Goal: Navigation & Orientation: Find specific page/section

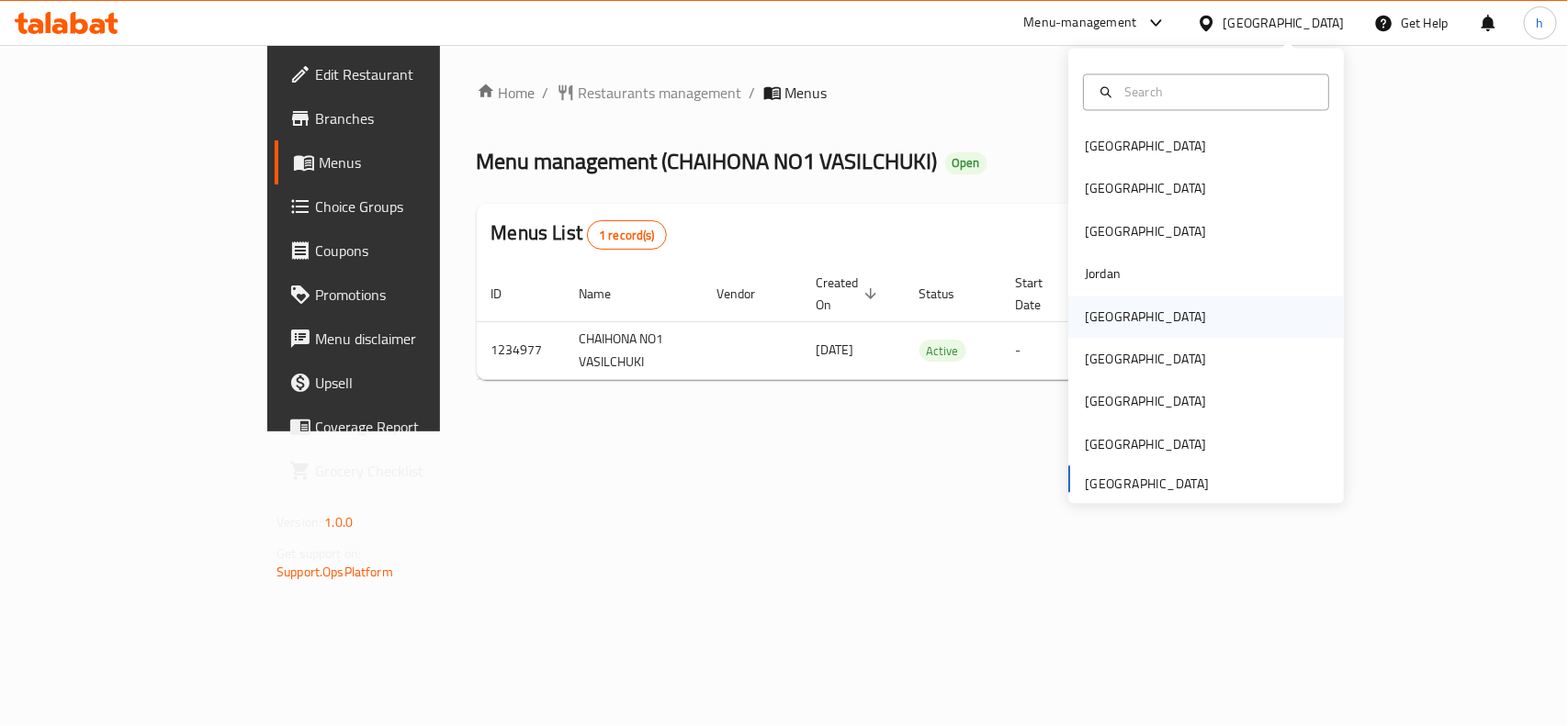
click at [1107, 309] on div "Kuwait" at bounding box center [1145, 317] width 150 height 43
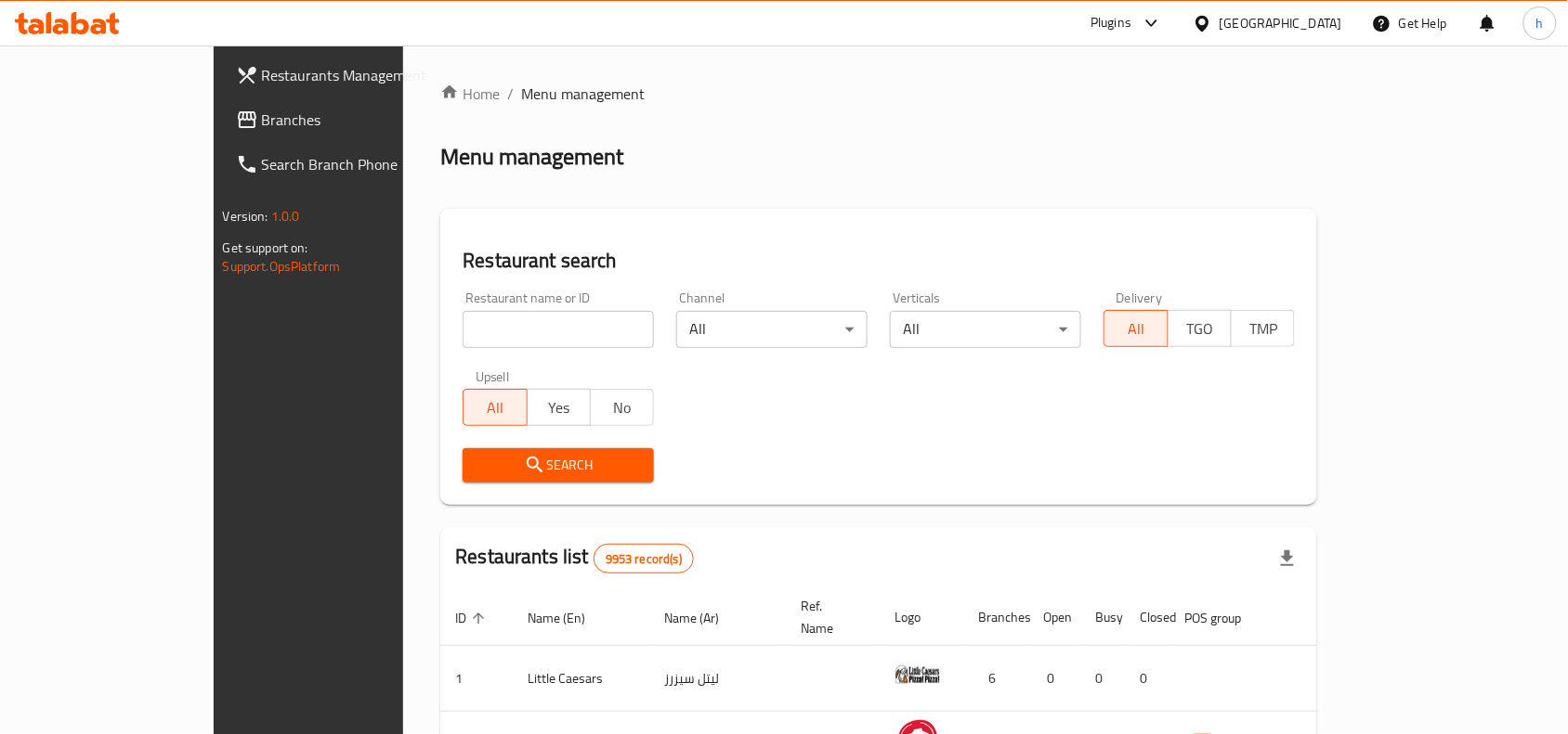
click at [262, 114] on span "Branches" at bounding box center [361, 119] width 199 height 22
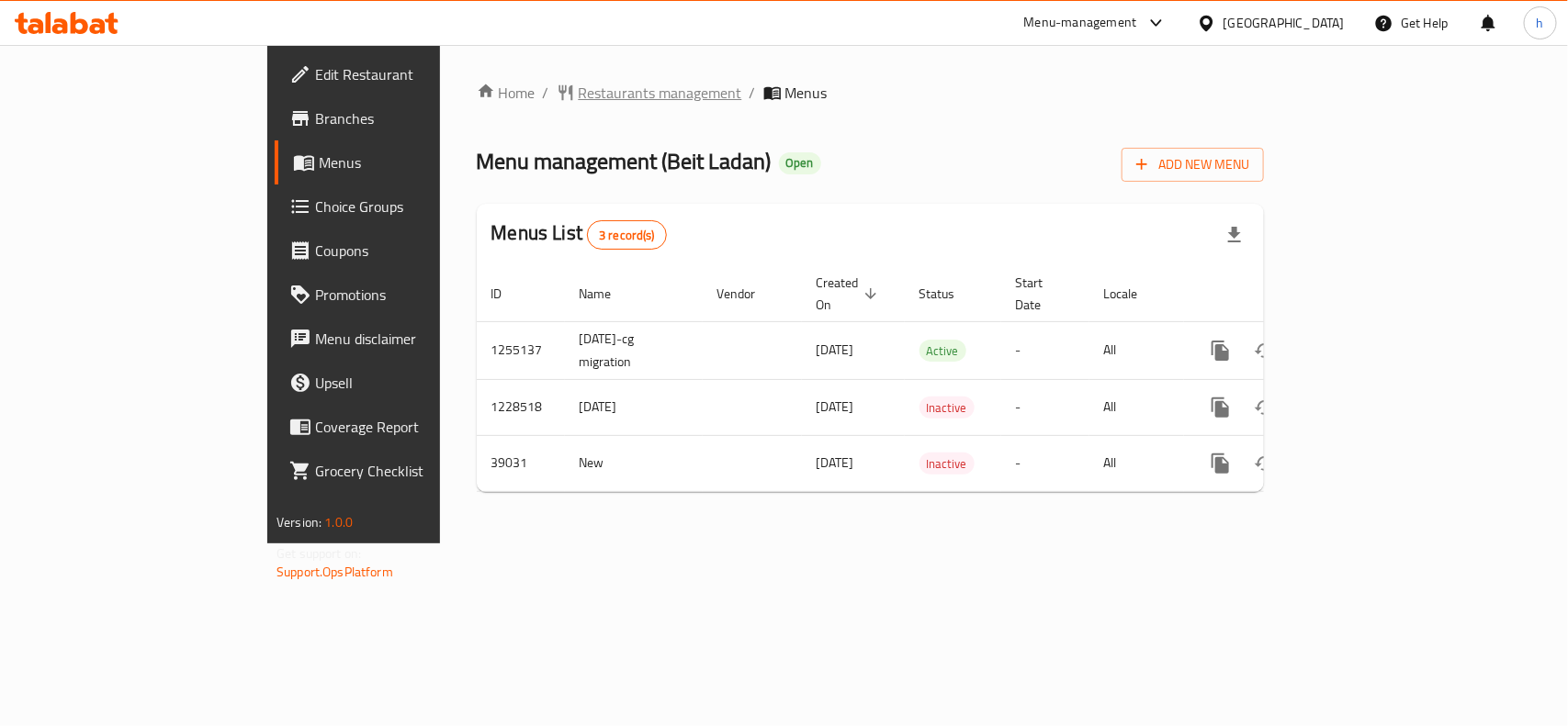
click at [579, 84] on span "Restaurants management" at bounding box center [660, 92] width 164 height 22
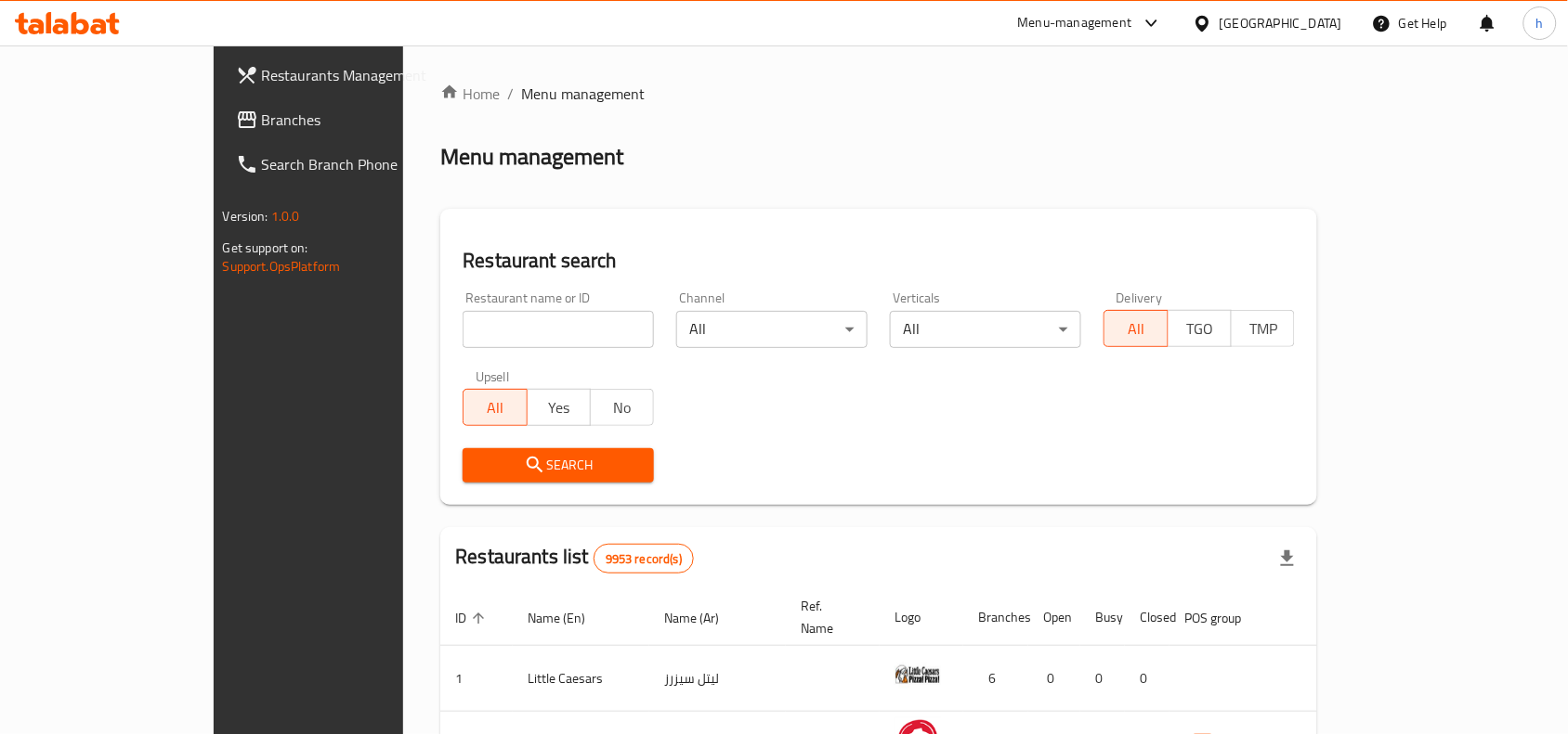
click at [262, 120] on span "Branches" at bounding box center [361, 119] width 199 height 22
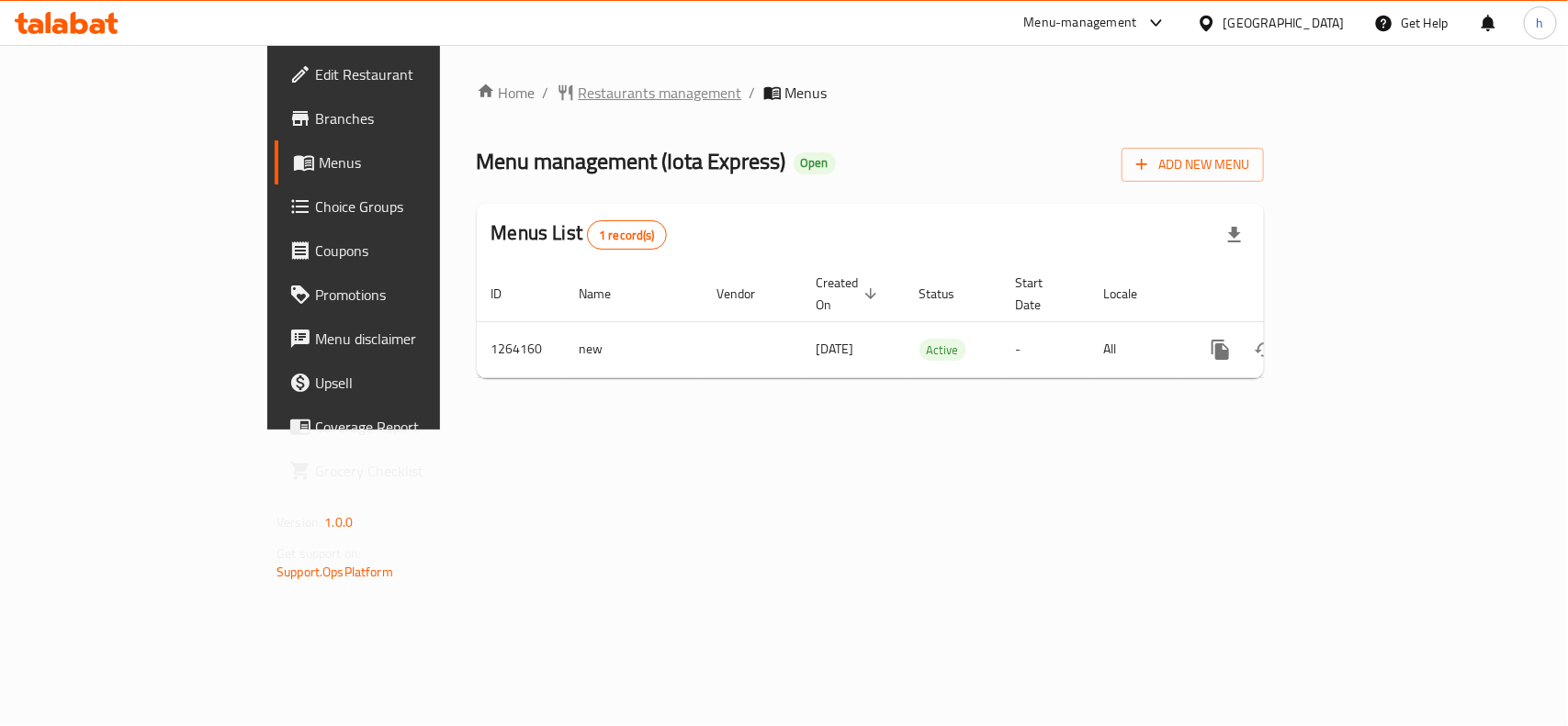
click at [579, 84] on span "Restaurants management" at bounding box center [660, 92] width 164 height 22
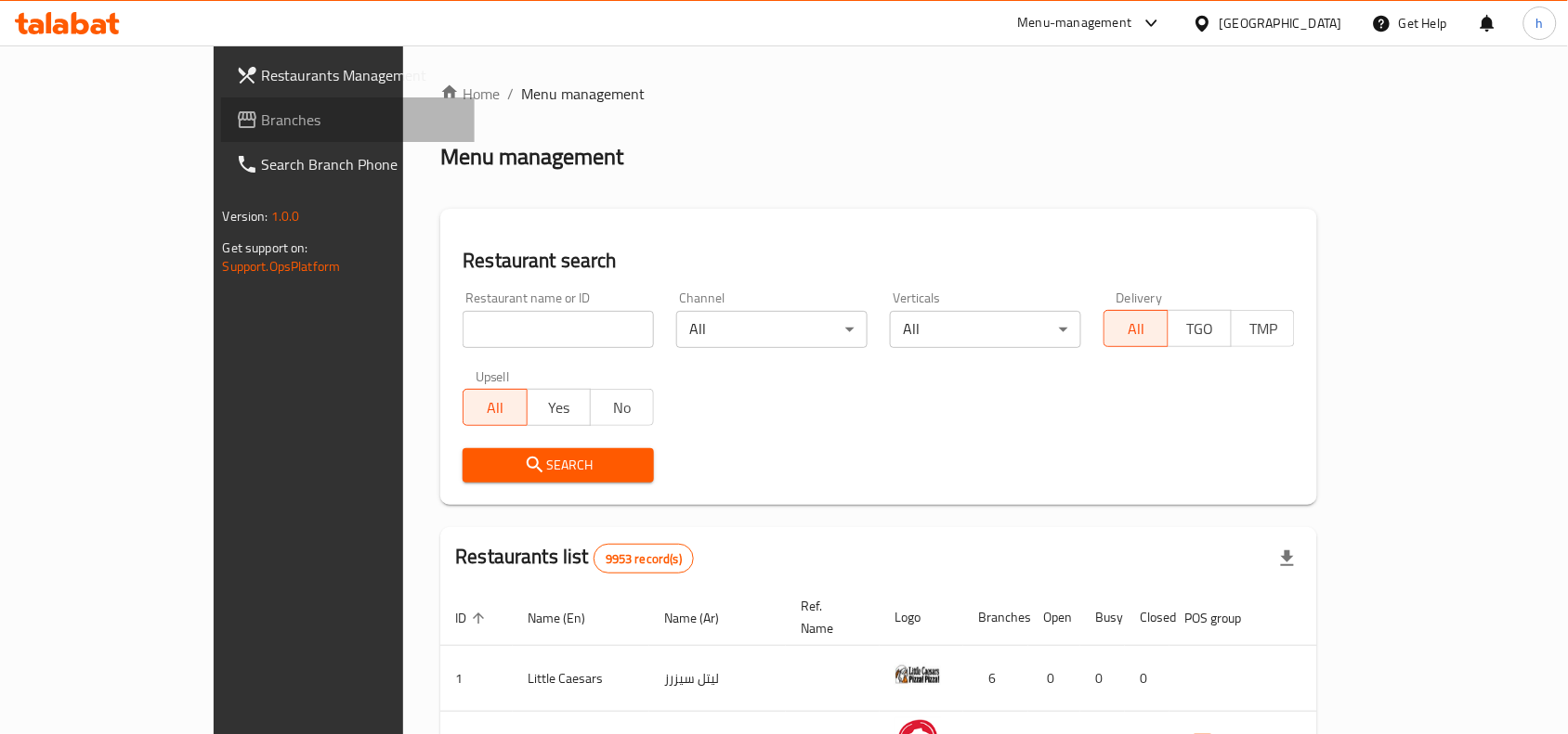
click at [221, 103] on link "Branches" at bounding box center [348, 119] width 254 height 45
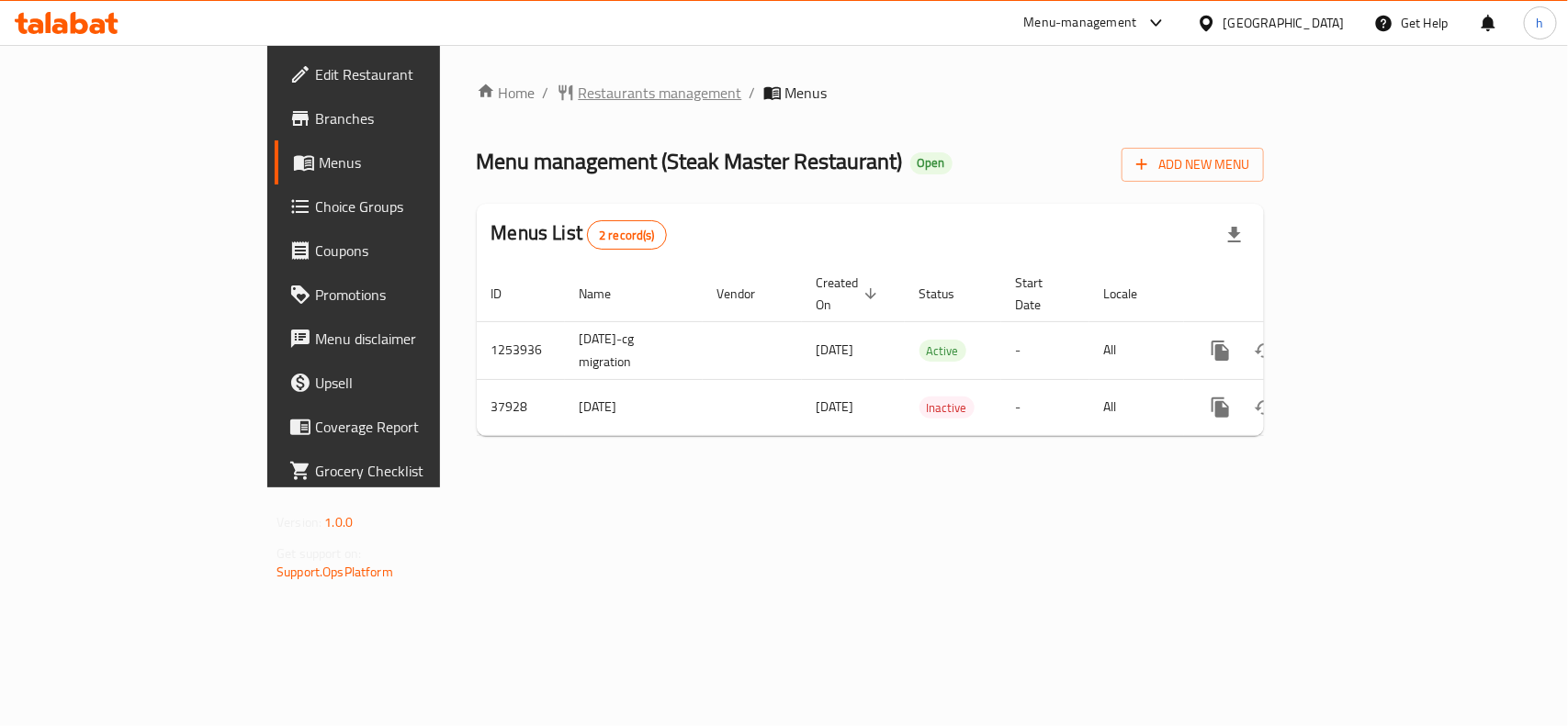
click at [579, 92] on span "Restaurants management" at bounding box center [660, 92] width 164 height 22
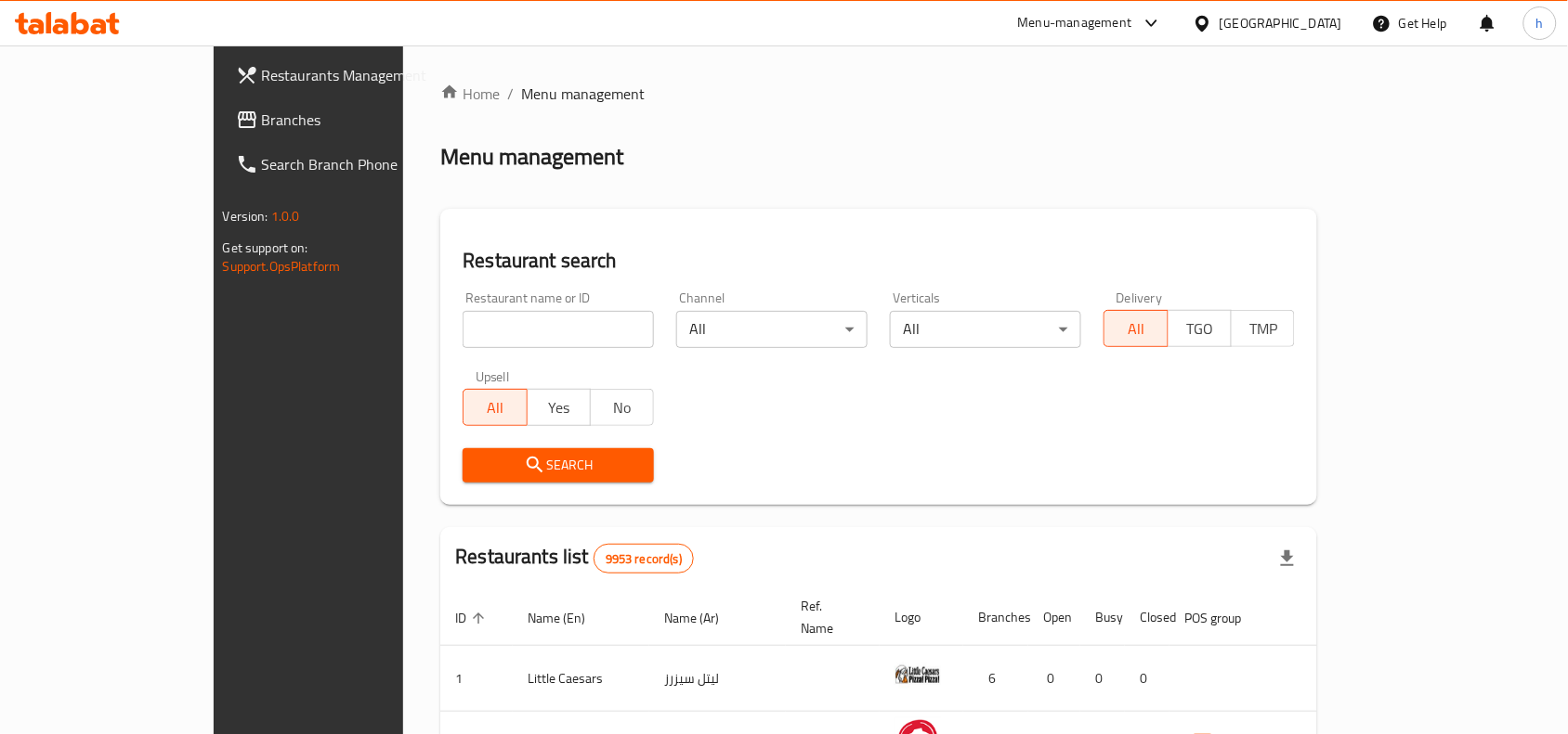
click at [262, 119] on span "Branches" at bounding box center [361, 119] width 199 height 22
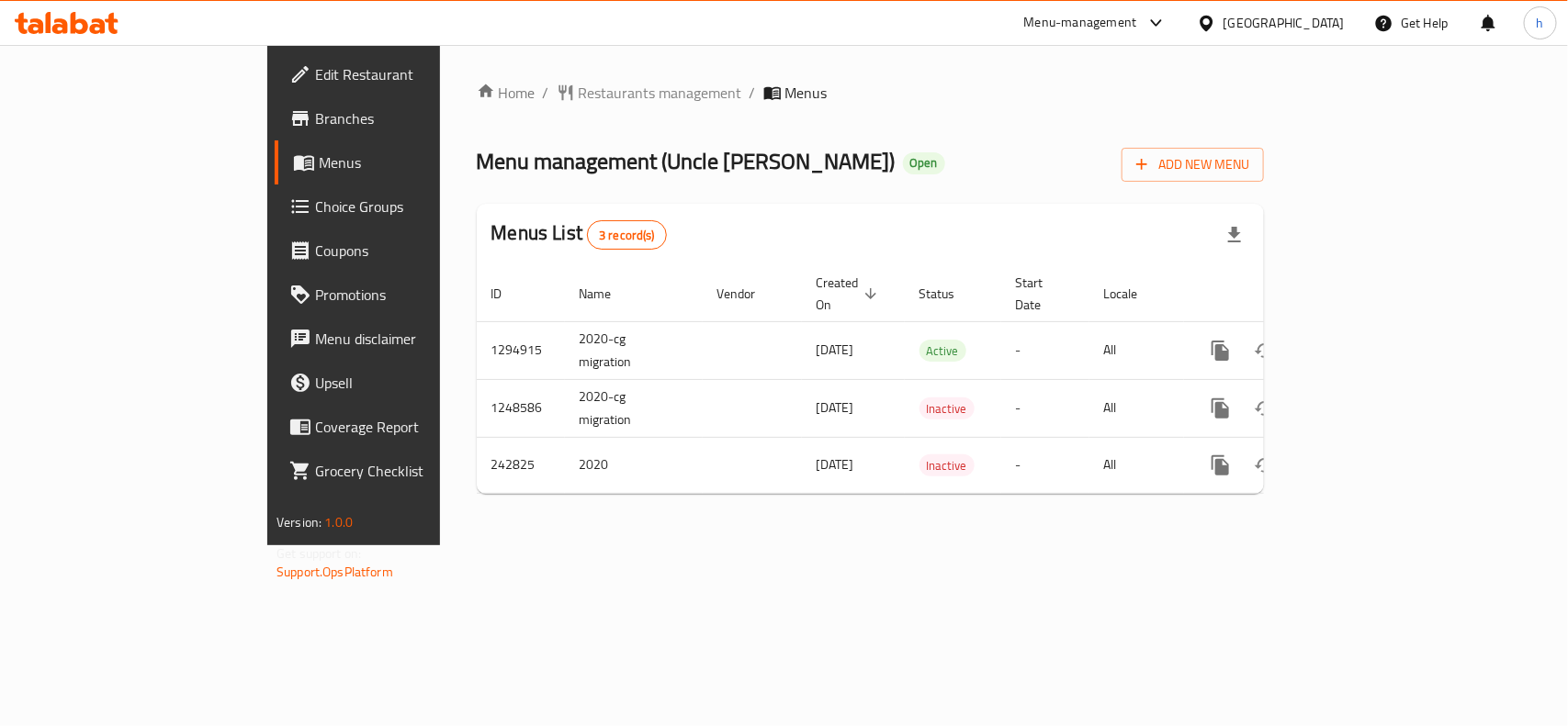
click at [1316, 24] on div "Kuwait" at bounding box center [1284, 23] width 121 height 20
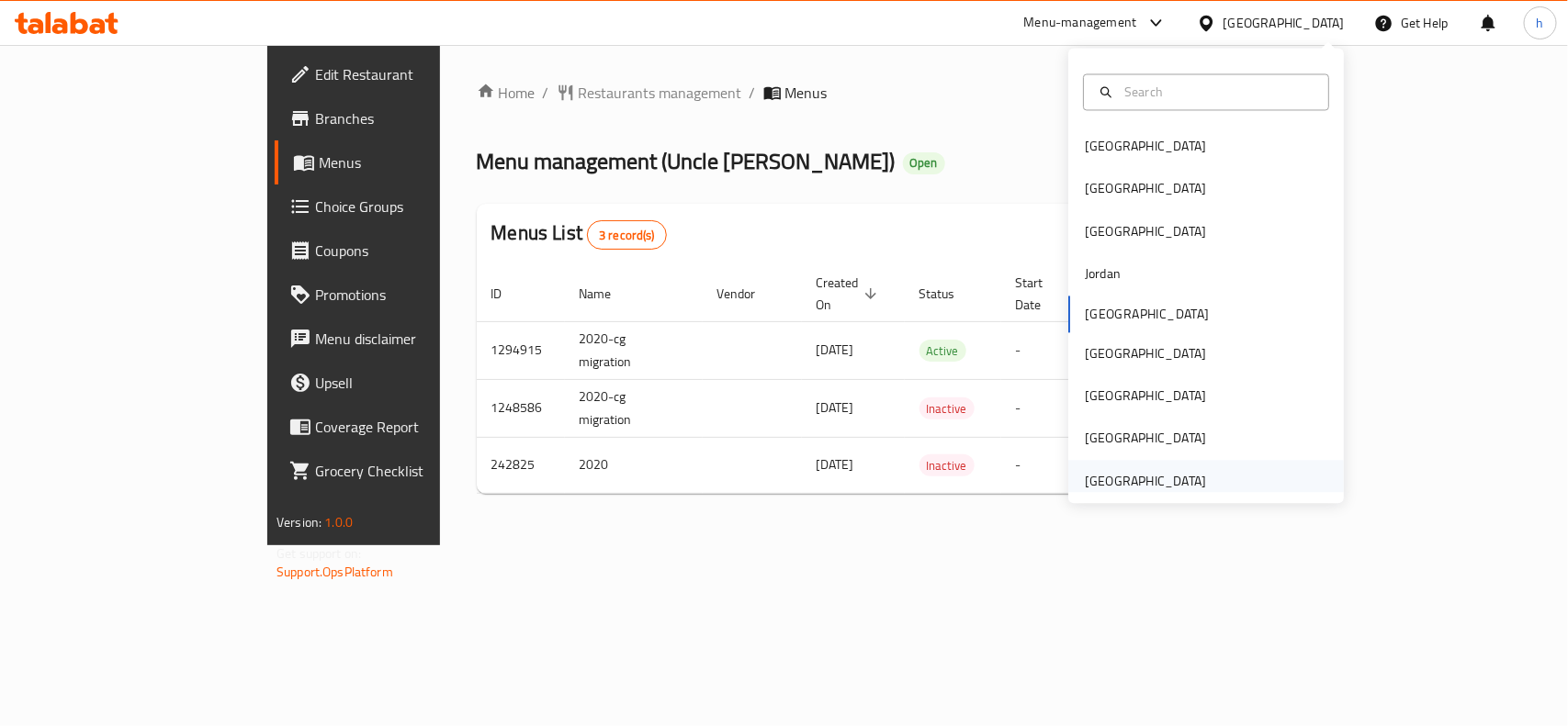
click at [1114, 484] on div "United Arab Emirates" at bounding box center [1145, 480] width 121 height 20
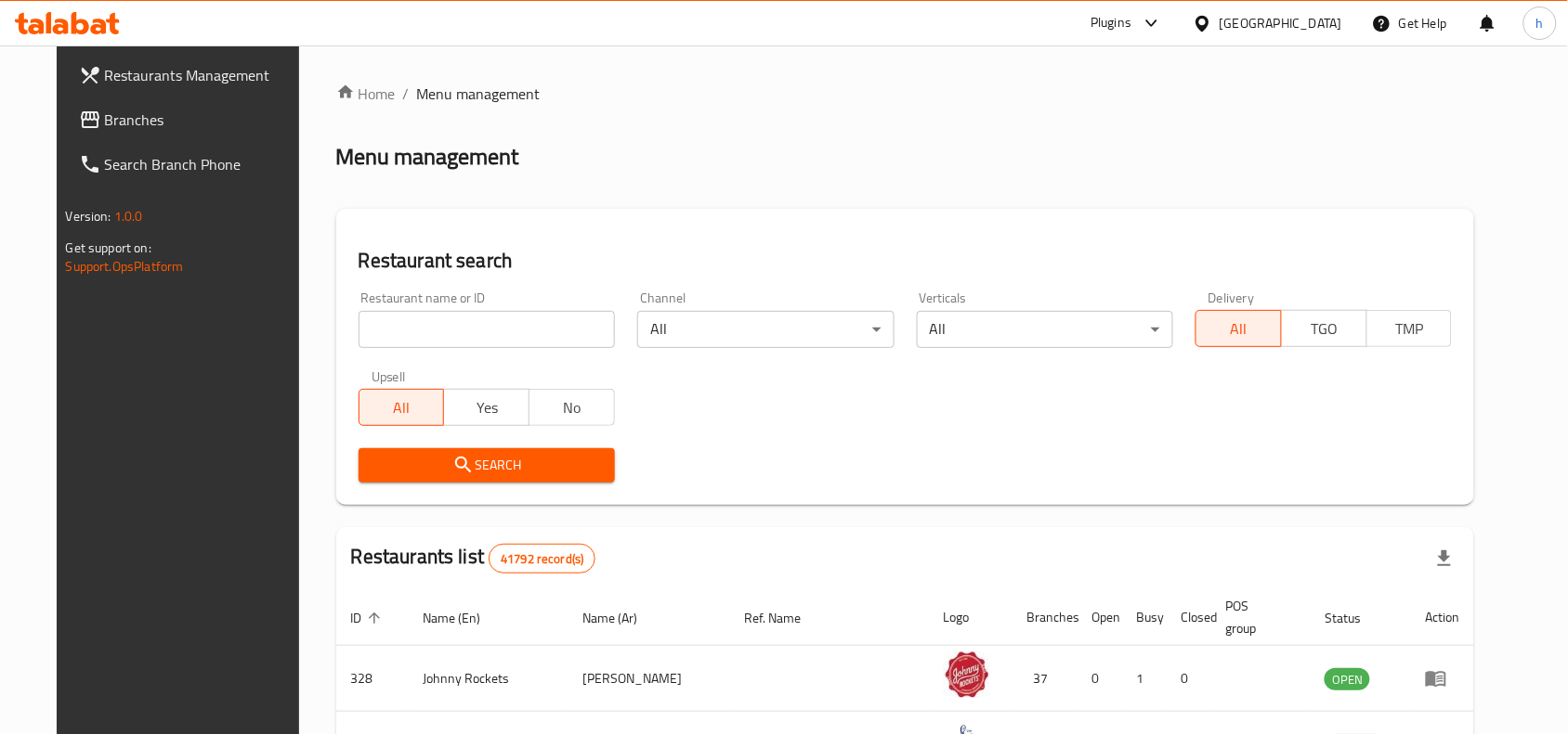
click at [110, 120] on span "Branches" at bounding box center [205, 119] width 199 height 22
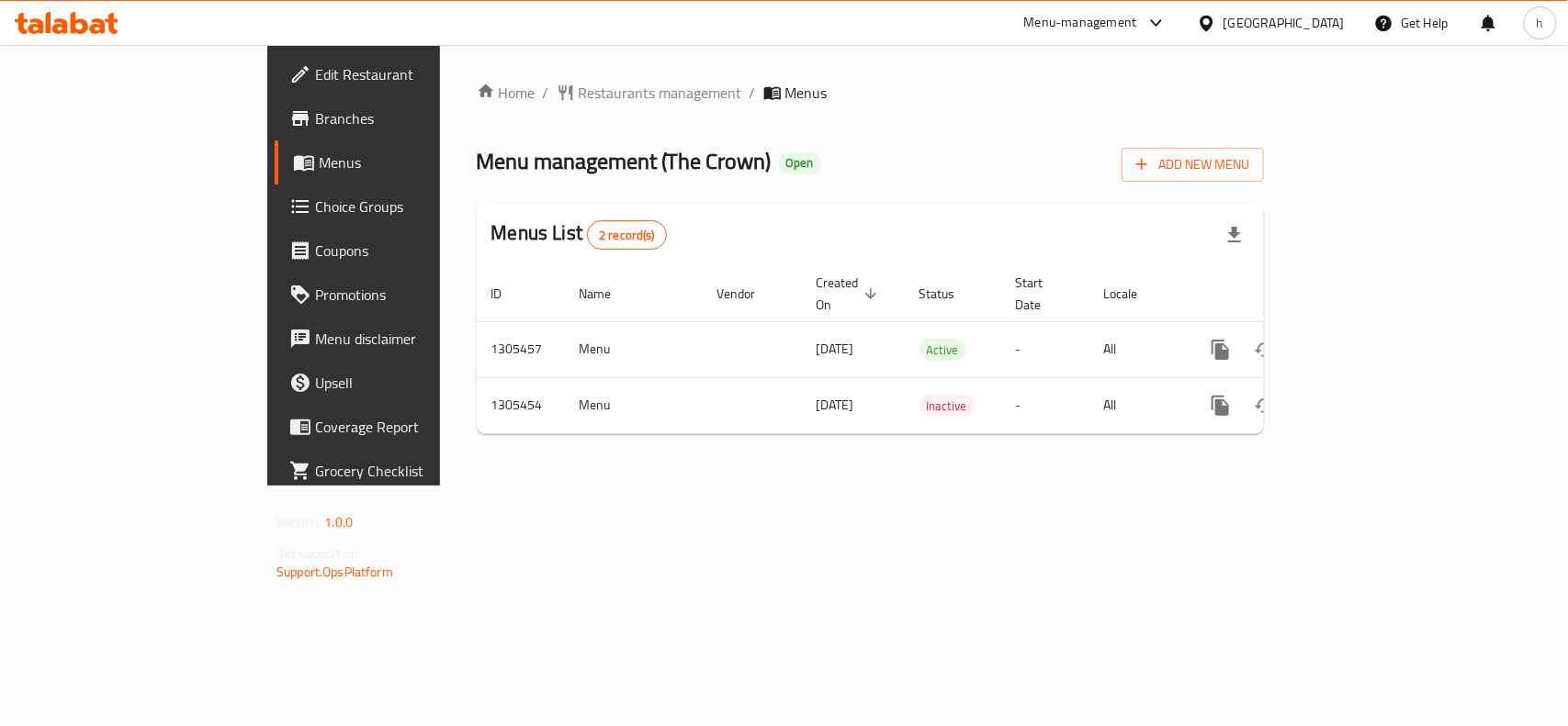
click at [440, 308] on div "Home / Restaurants management / Menus Menu management ( The Crown ) Open Add Ne…" at bounding box center [870, 266] width 861 height 441
click at [1282, 29] on div "United Arab Emirates" at bounding box center [1284, 23] width 121 height 20
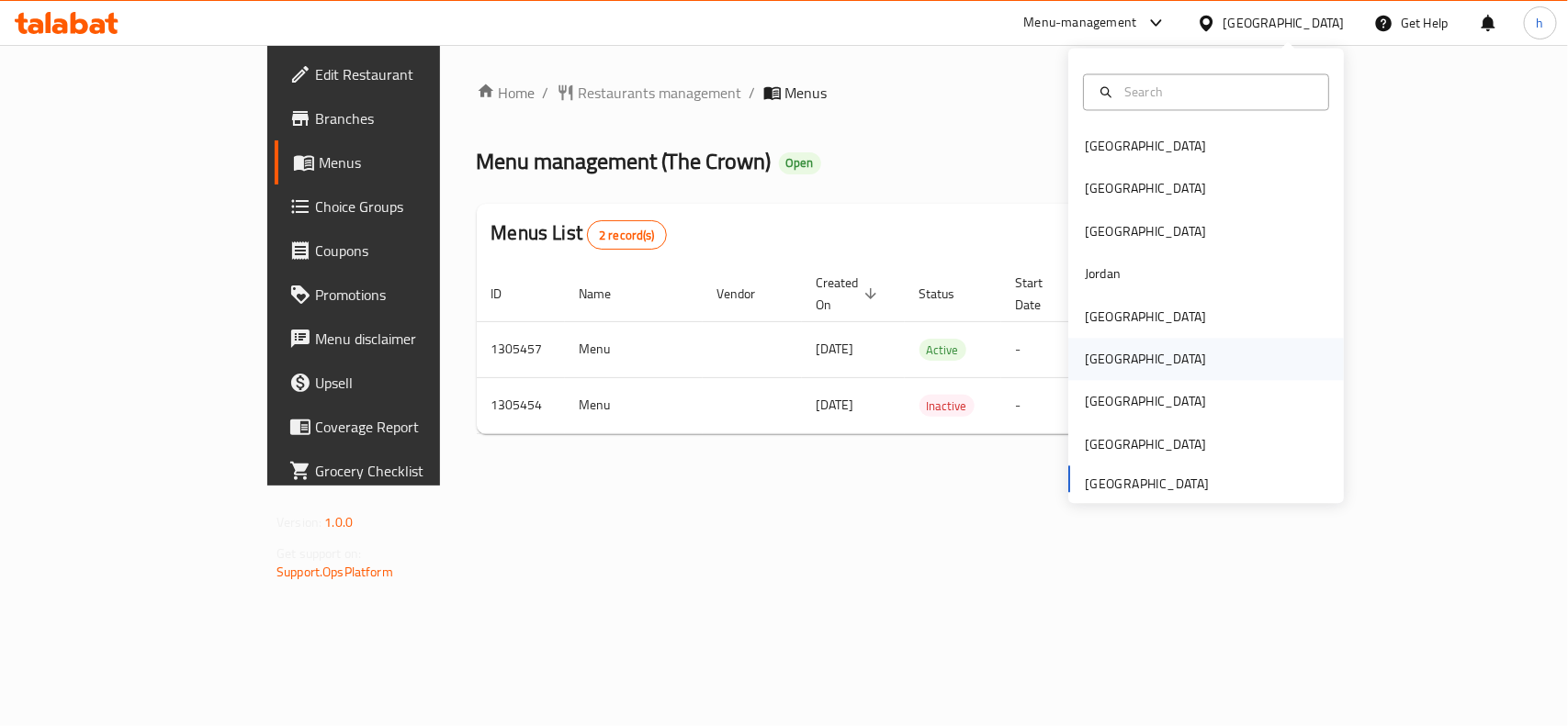
click at [1112, 363] on div "[GEOGRAPHIC_DATA]" at bounding box center [1145, 359] width 150 height 43
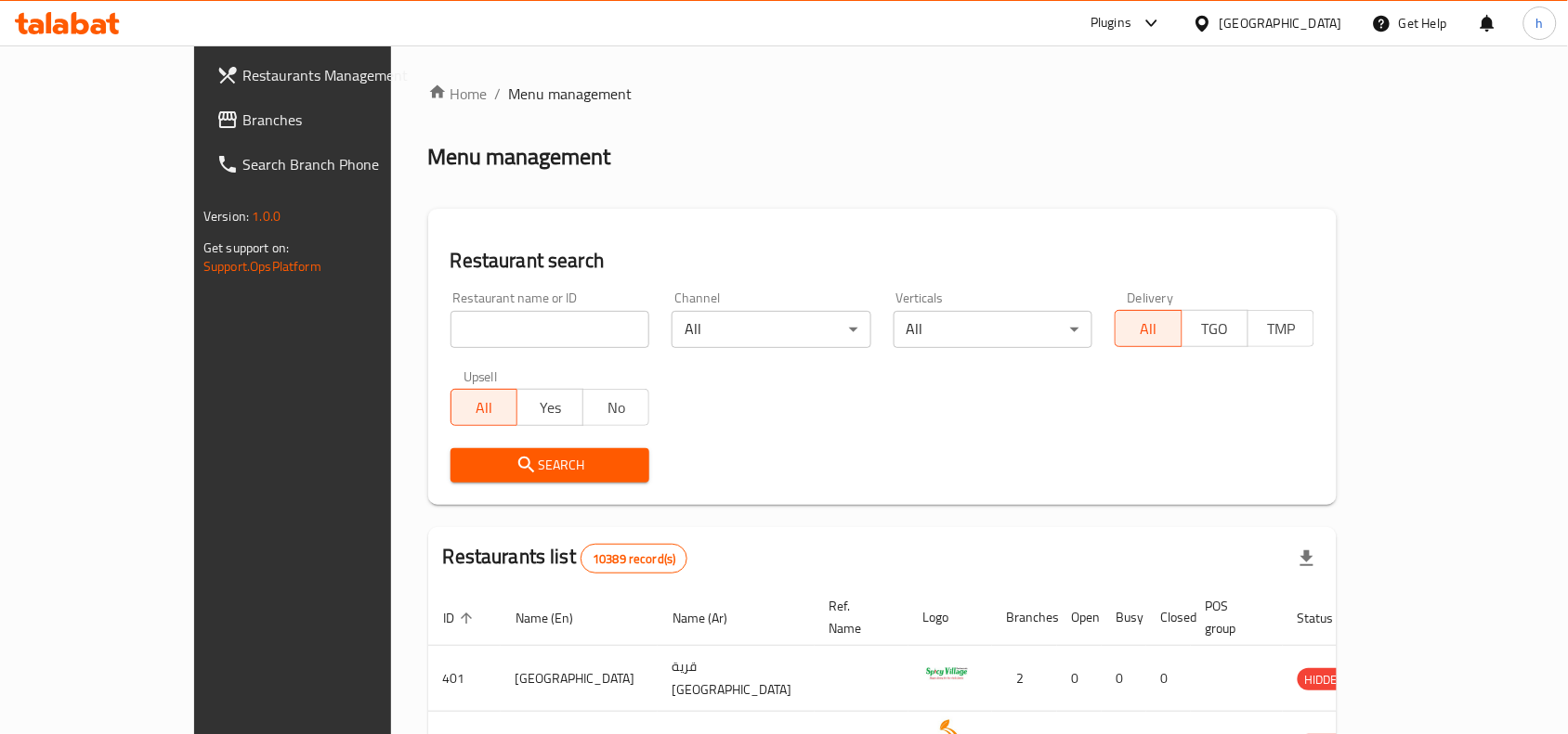
click at [243, 123] on span "Branches" at bounding box center [342, 119] width 199 height 22
